Goal: Book appointment/travel/reservation

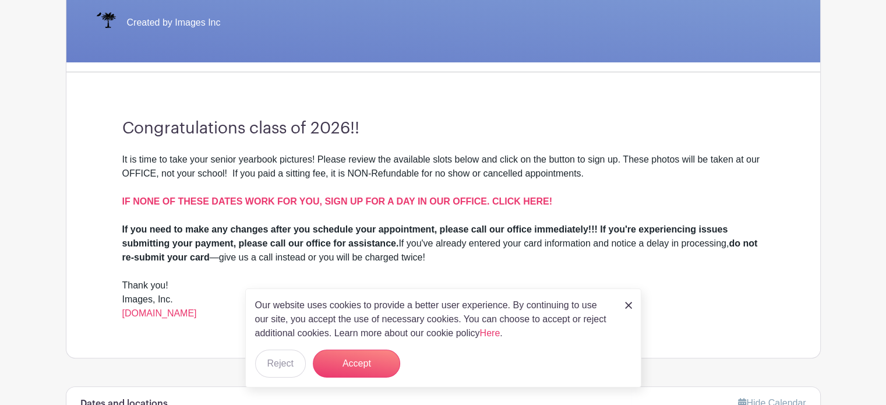
scroll to position [247, 0]
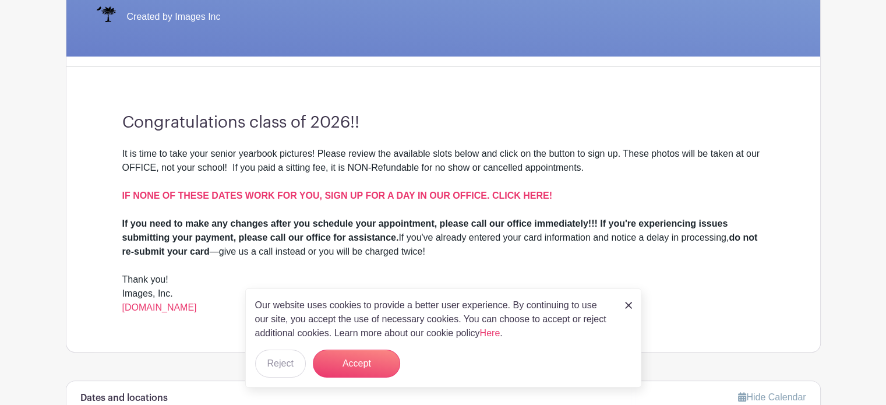
click at [631, 306] on div "Our website uses cookies to provide a better user experience. By continuing to …" at bounding box center [443, 337] width 396 height 99
click at [627, 306] on img at bounding box center [628, 305] width 7 height 7
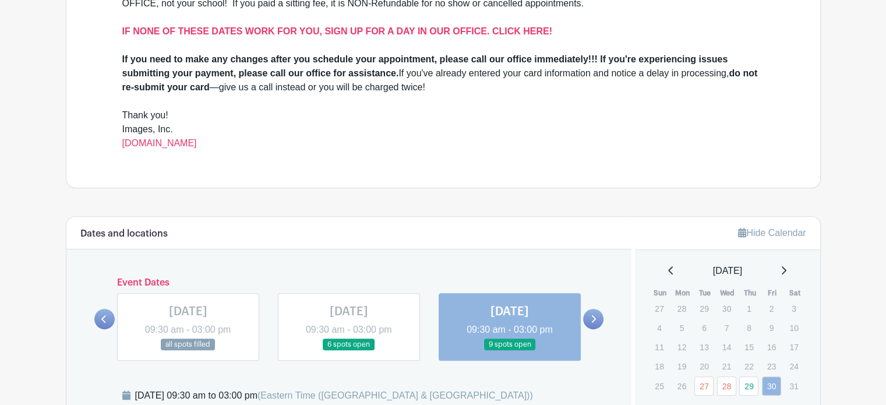
scroll to position [454, 0]
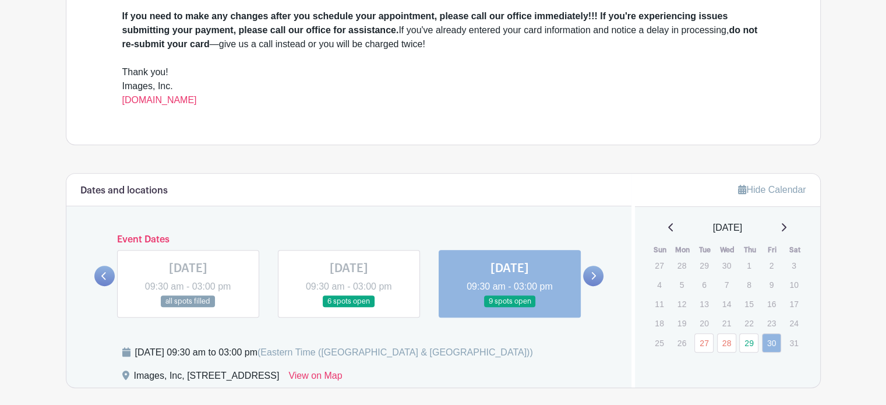
click at [786, 223] on icon at bounding box center [783, 226] width 6 height 9
click at [789, 230] on div "June 2025" at bounding box center [727, 228] width 157 height 14
click at [785, 231] on link at bounding box center [783, 228] width 6 height 14
click at [784, 229] on icon at bounding box center [784, 227] width 5 height 8
click at [784, 229] on icon at bounding box center [783, 226] width 6 height 9
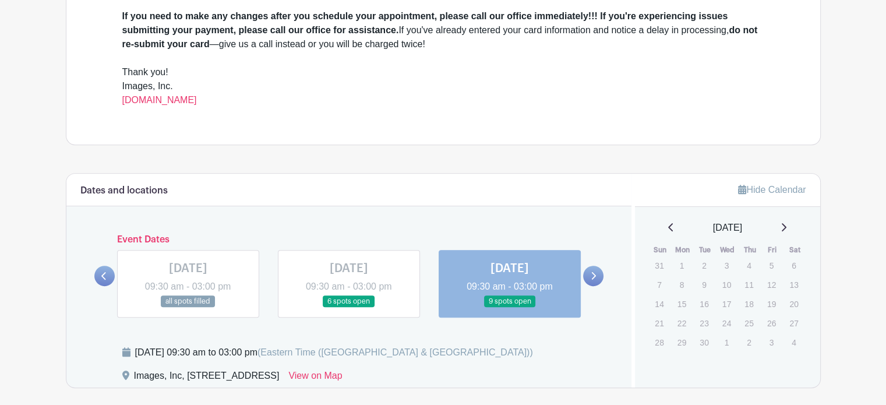
click at [752, 265] on p "4" at bounding box center [748, 265] width 19 height 18
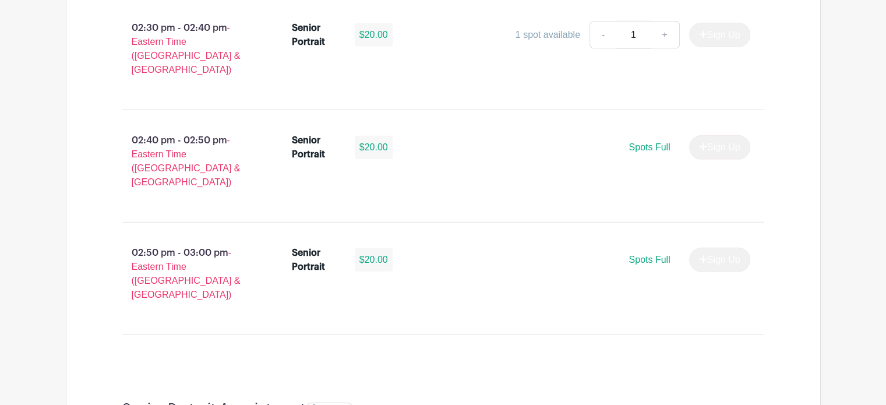
scroll to position [3399, 0]
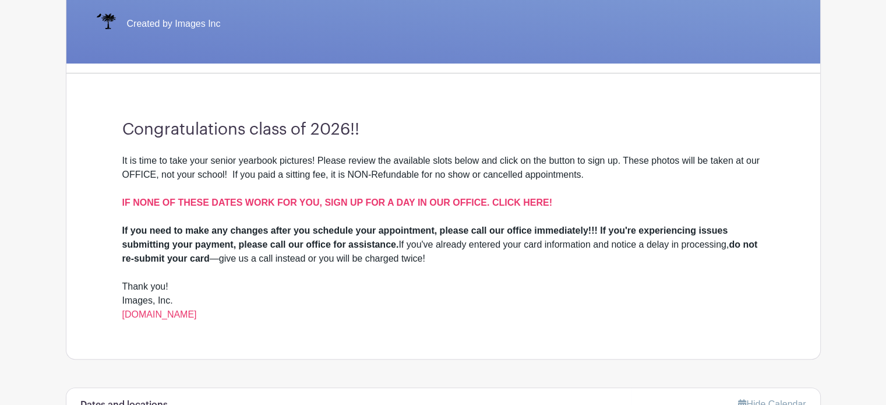
scroll to position [240, 0]
click at [175, 309] on link "[DOMAIN_NAME]" at bounding box center [159, 314] width 75 height 10
click at [177, 314] on link "[DOMAIN_NAME]" at bounding box center [159, 314] width 75 height 10
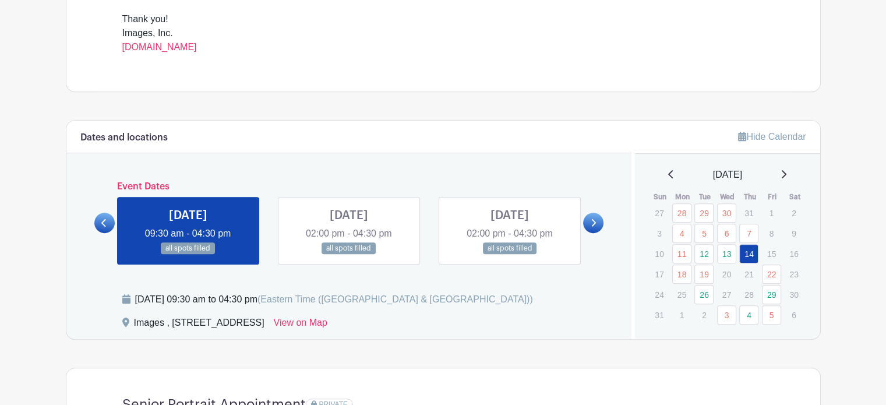
scroll to position [491, 0]
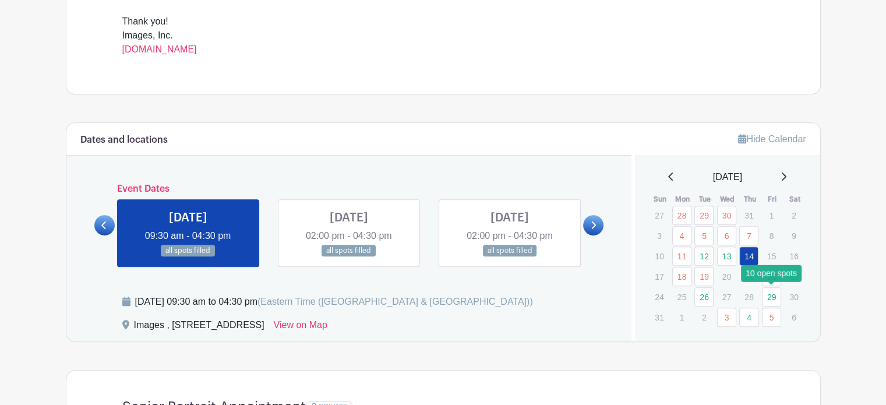
click at [776, 293] on link "29" at bounding box center [771, 296] width 19 height 19
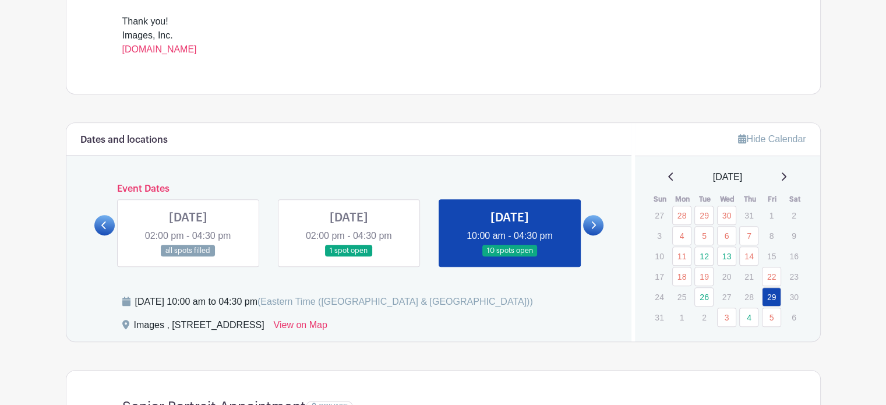
click at [510, 257] on link at bounding box center [510, 257] width 0 height 0
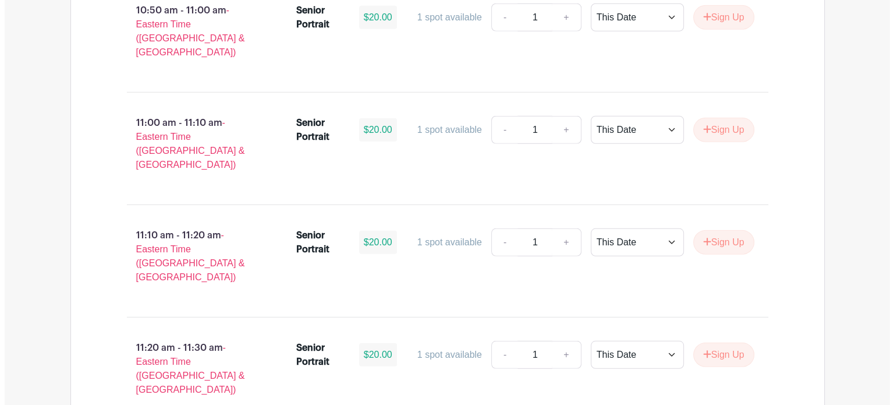
scroll to position [3257, 0]
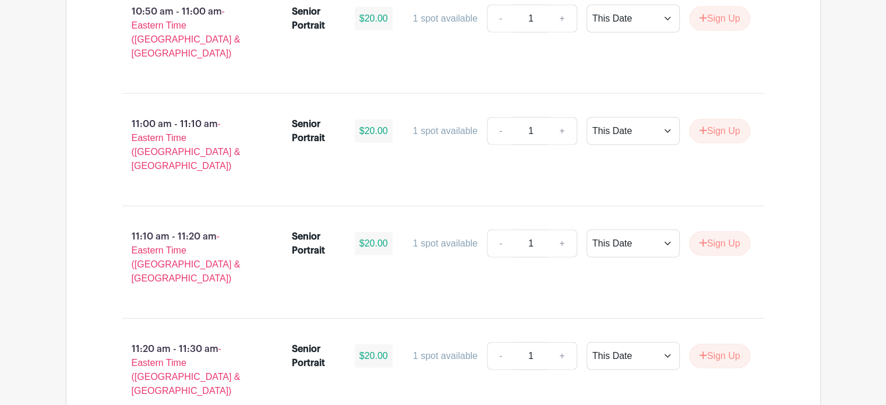
select select "select_dates"
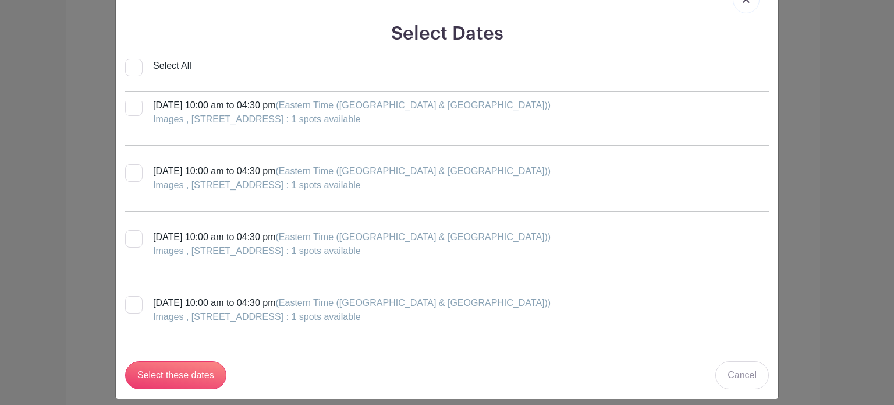
scroll to position [51, 0]
click at [132, 296] on div at bounding box center [133, 304] width 17 height 17
click at [132, 296] on input "[DATE] 10:00 am to 04:30 pm (Eastern Time ([GEOGRAPHIC_DATA] & [GEOGRAPHIC_DATA…" at bounding box center [129, 300] width 8 height 8
checkbox input "true"
click at [135, 111] on div at bounding box center [133, 107] width 17 height 17
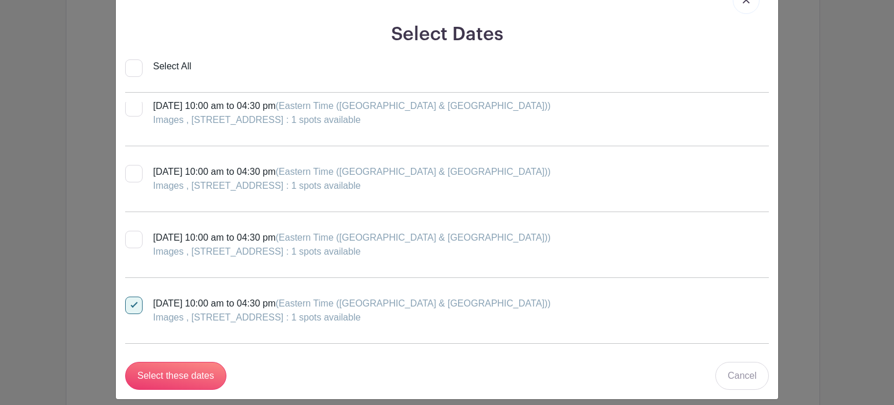
click at [133, 107] on input "[DATE] 10:00 am to 04:30 pm (Eastern Time ([GEOGRAPHIC_DATA] & [GEOGRAPHIC_DATA…" at bounding box center [129, 103] width 8 height 8
checkbox input "true"
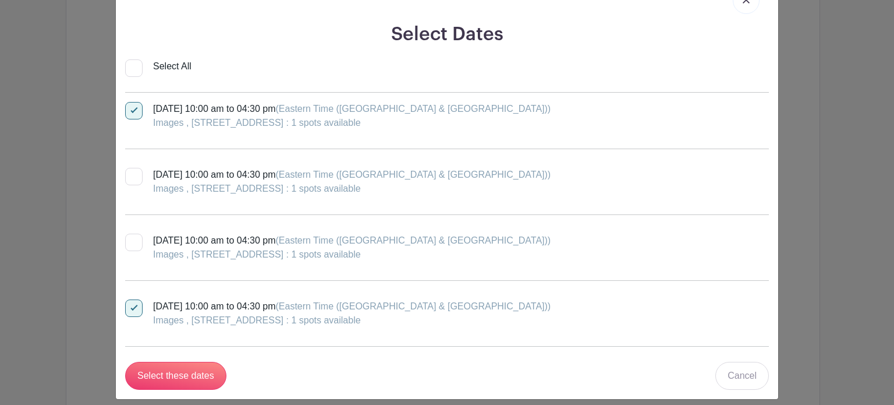
click at [128, 312] on div at bounding box center [133, 307] width 17 height 17
click at [128, 307] on input "[DATE] 10:00 am to 04:30 pm (Eastern Time ([GEOGRAPHIC_DATA] & [GEOGRAPHIC_DATA…" at bounding box center [129, 303] width 8 height 8
checkbox input "false"
click at [188, 374] on input "Select these dates" at bounding box center [175, 376] width 101 height 28
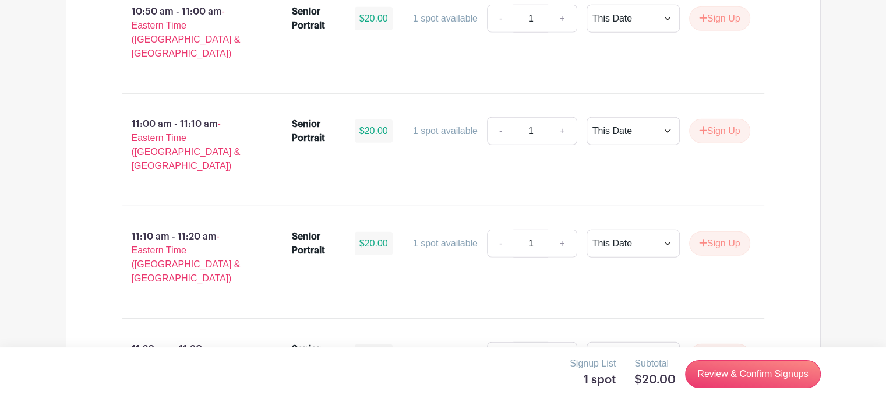
select select "this_date"
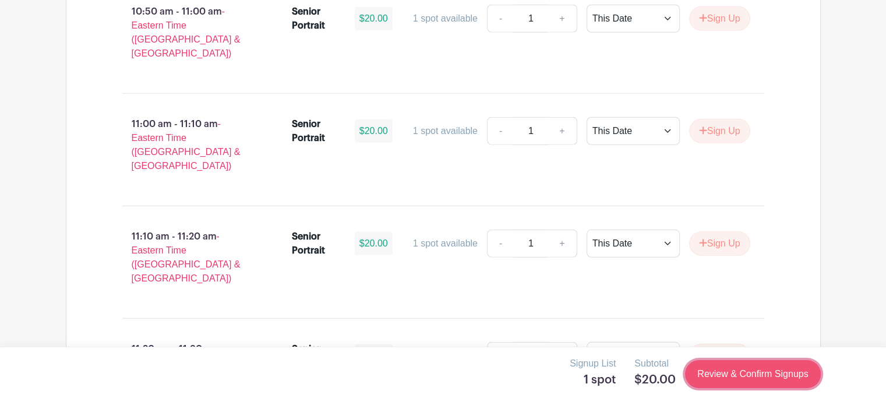
click at [746, 372] on link "Review & Confirm Signups" at bounding box center [752, 374] width 135 height 28
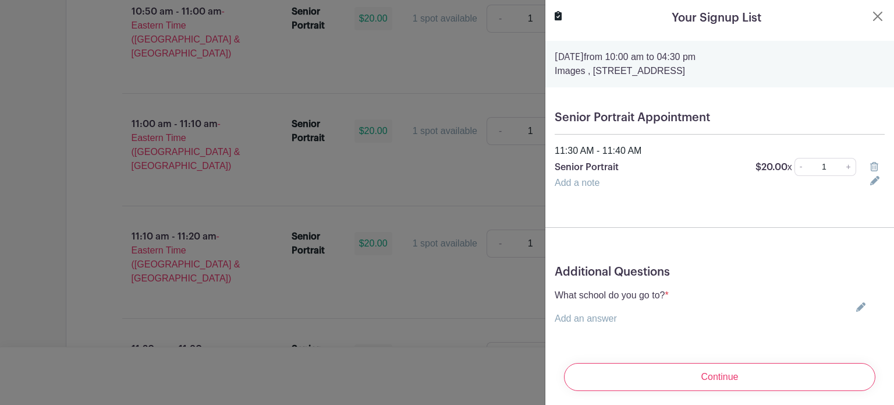
click at [603, 321] on link "Add an answer" at bounding box center [586, 318] width 62 height 10
click at [572, 189] on div "Add a note" at bounding box center [706, 183] width 316 height 14
click at [578, 182] on link "Add a note" at bounding box center [577, 183] width 45 height 10
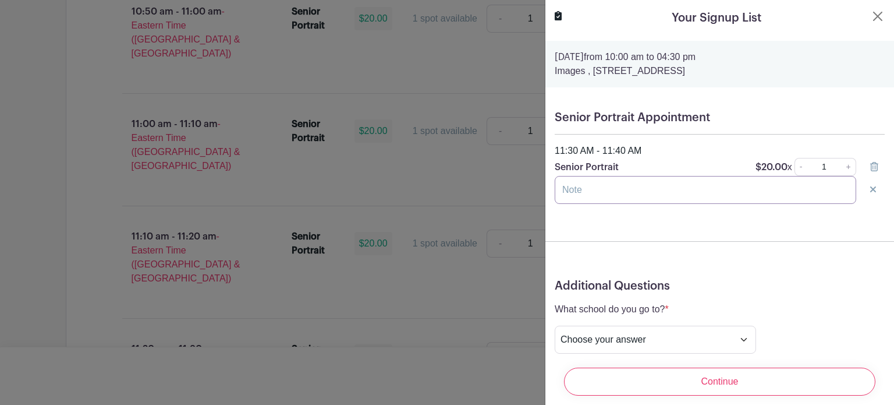
click at [578, 182] on input "text" at bounding box center [706, 190] width 302 height 28
type input "[PERSON_NAME]"
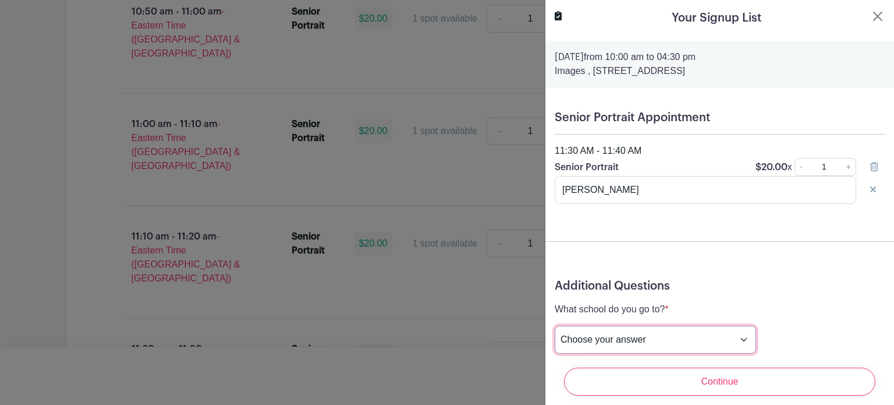
click at [594, 330] on select "Choose your answer [GEOGRAPHIC_DATA] High [PERSON_NAME] High [PERSON_NAME] High…" at bounding box center [655, 340] width 201 height 28
select select "3943"
click at [555, 326] on select "Choose your answer [GEOGRAPHIC_DATA] High [PERSON_NAME] High [PERSON_NAME] High…" at bounding box center [655, 340] width 201 height 28
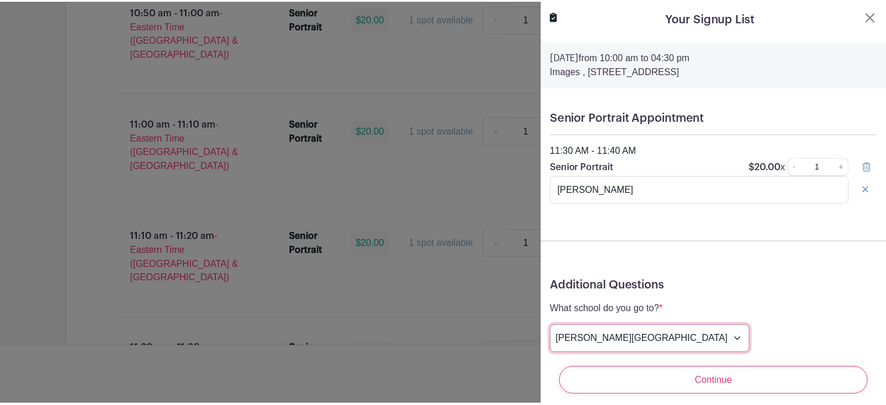
scroll to position [41, 0]
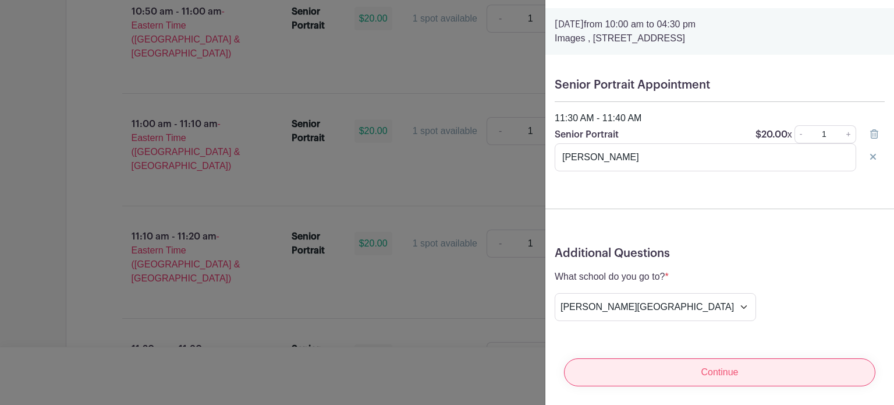
click at [719, 363] on input "Continue" at bounding box center [720, 372] width 312 height 28
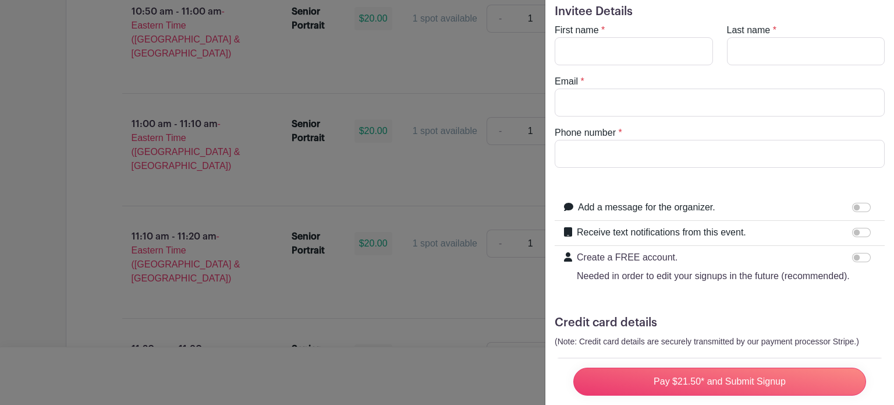
click at [425, 121] on div at bounding box center [447, 202] width 894 height 405
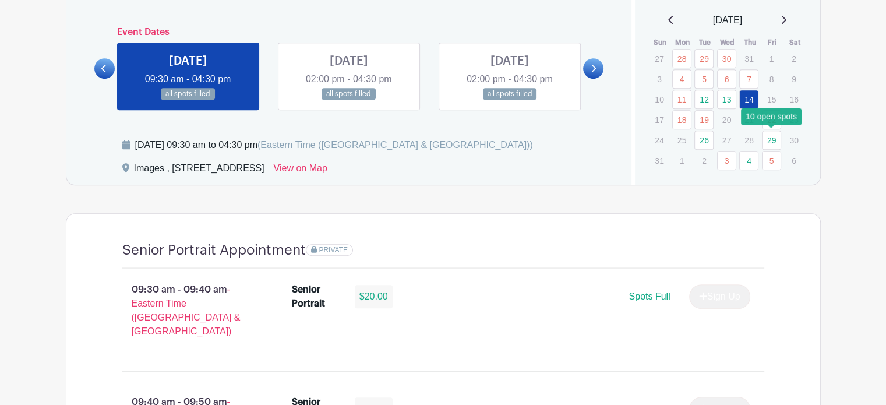
scroll to position [491, 0]
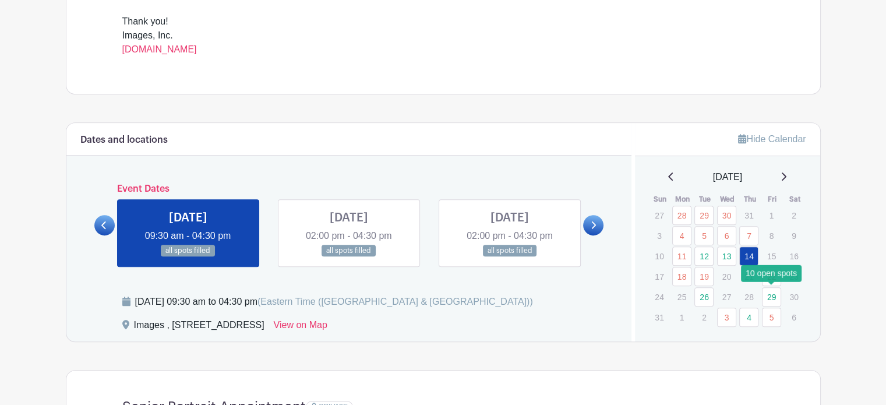
click at [584, 223] on link at bounding box center [593, 225] width 20 height 20
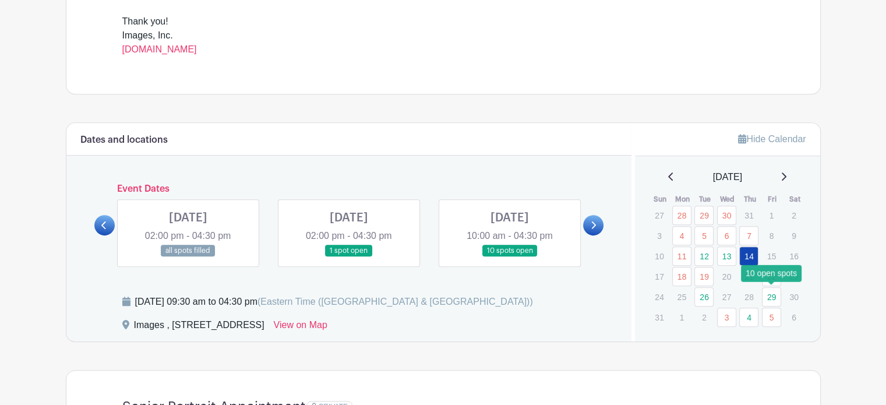
click at [584, 223] on link at bounding box center [593, 225] width 20 height 20
click at [792, 175] on div "[DATE]" at bounding box center [727, 177] width 157 height 14
click at [786, 172] on icon at bounding box center [783, 176] width 6 height 9
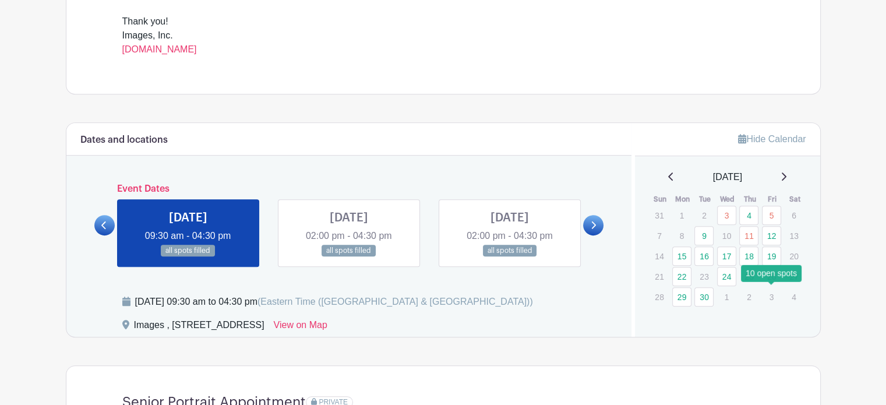
click at [786, 171] on div "[DATE]" at bounding box center [727, 177] width 157 height 14
click at [785, 176] on div "[DATE]" at bounding box center [727, 177] width 157 height 14
click at [786, 177] on icon at bounding box center [783, 176] width 6 height 9
